Goal: Navigation & Orientation: Find specific page/section

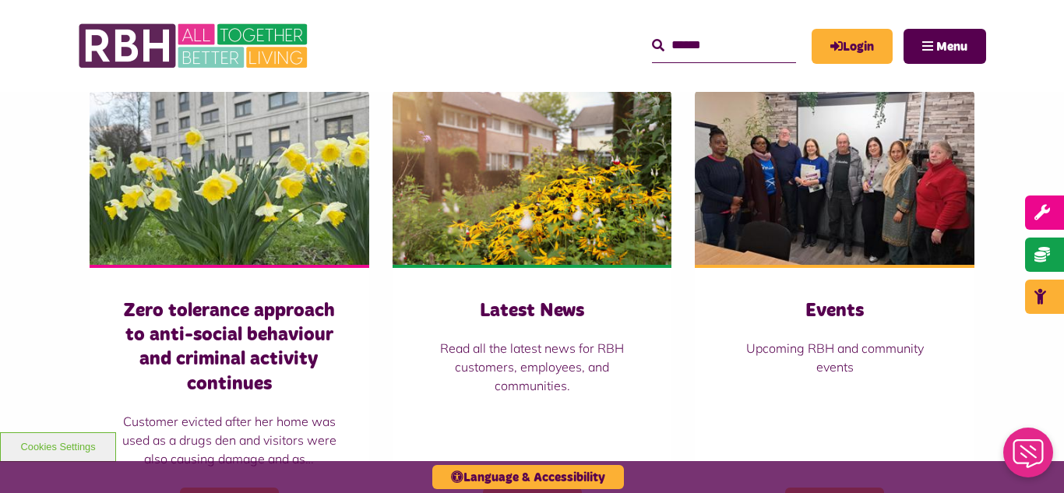
scroll to position [1090, 0]
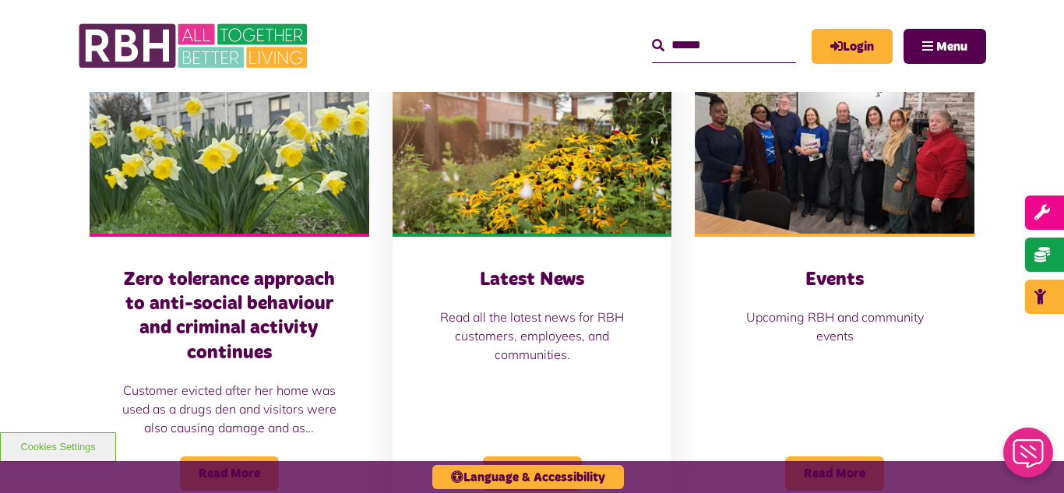
click at [505, 168] on img at bounding box center [532, 146] width 280 height 174
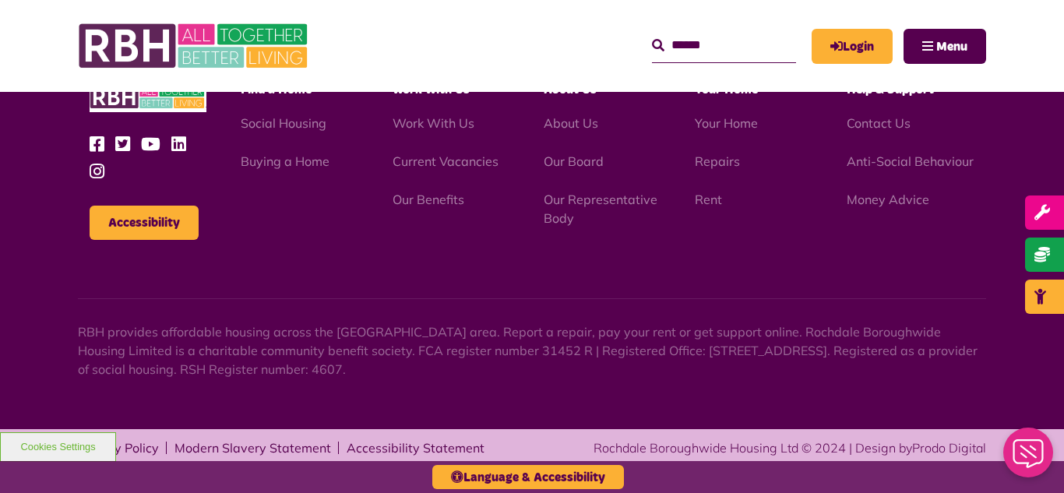
scroll to position [1695, 0]
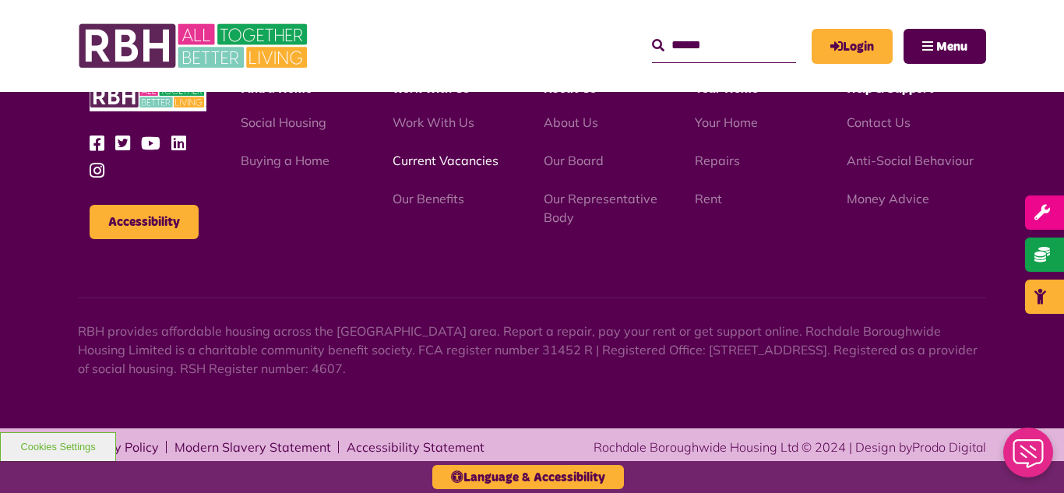
click at [431, 161] on link "Current Vacancies" at bounding box center [445, 161] width 106 height 16
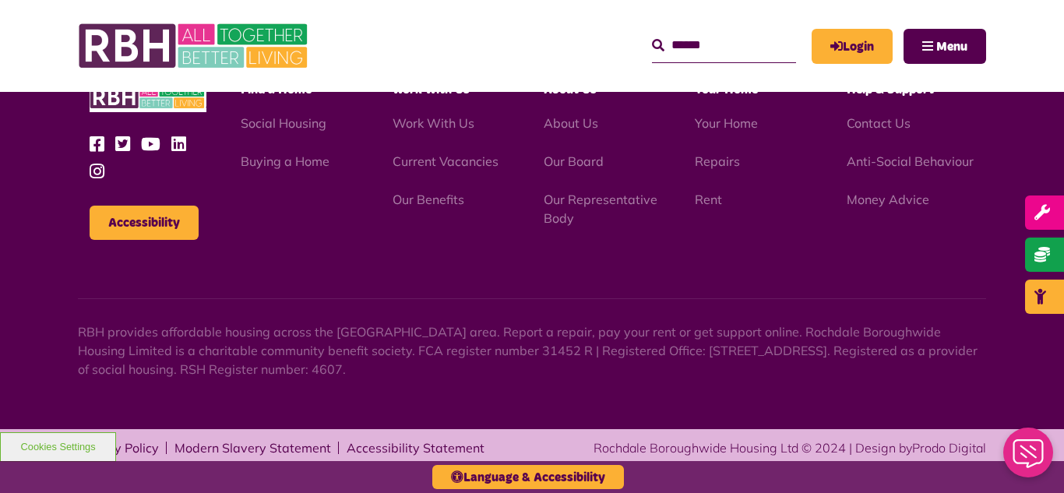
scroll to position [1830, 0]
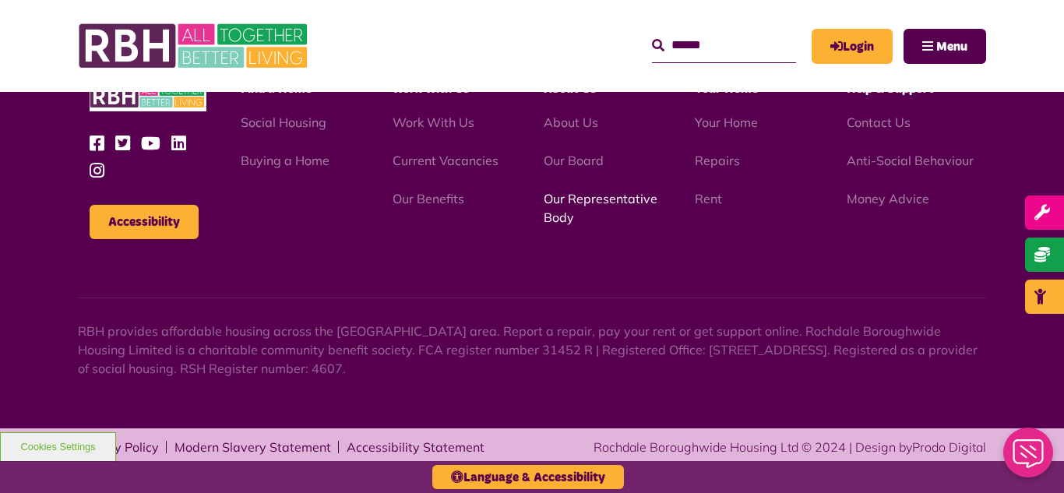
click at [579, 202] on link "Our Representative Body" at bounding box center [600, 208] width 114 height 34
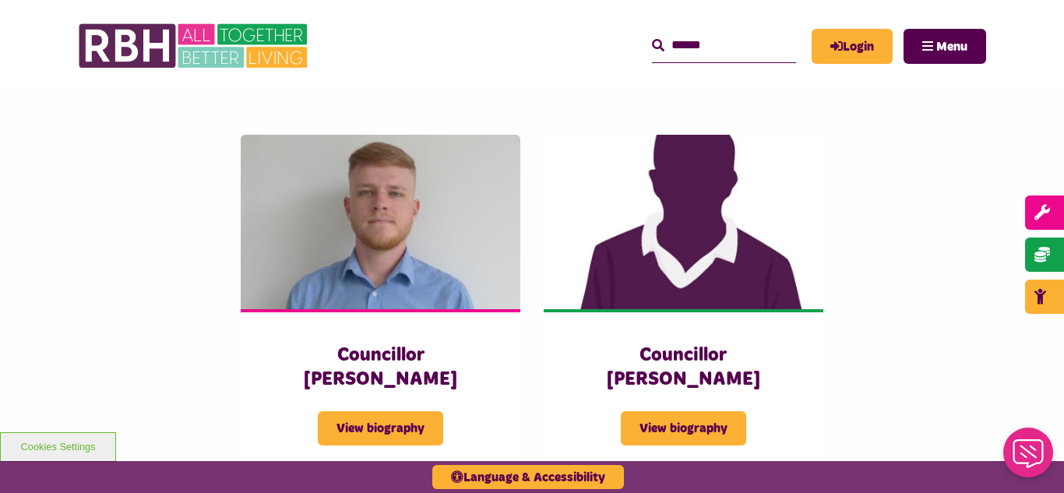
scroll to position [3301, 0]
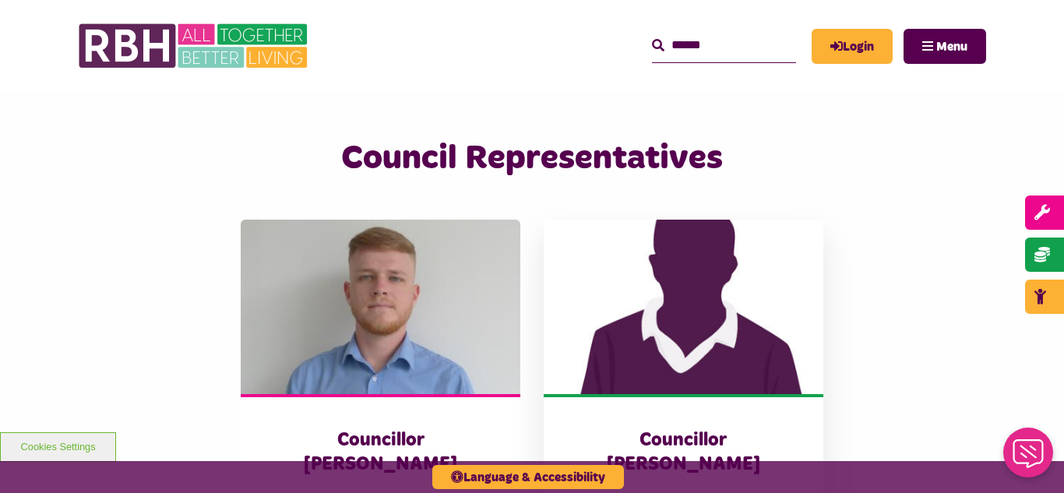
click at [682, 249] on img at bounding box center [683, 307] width 280 height 174
